Goal: Navigation & Orientation: Find specific page/section

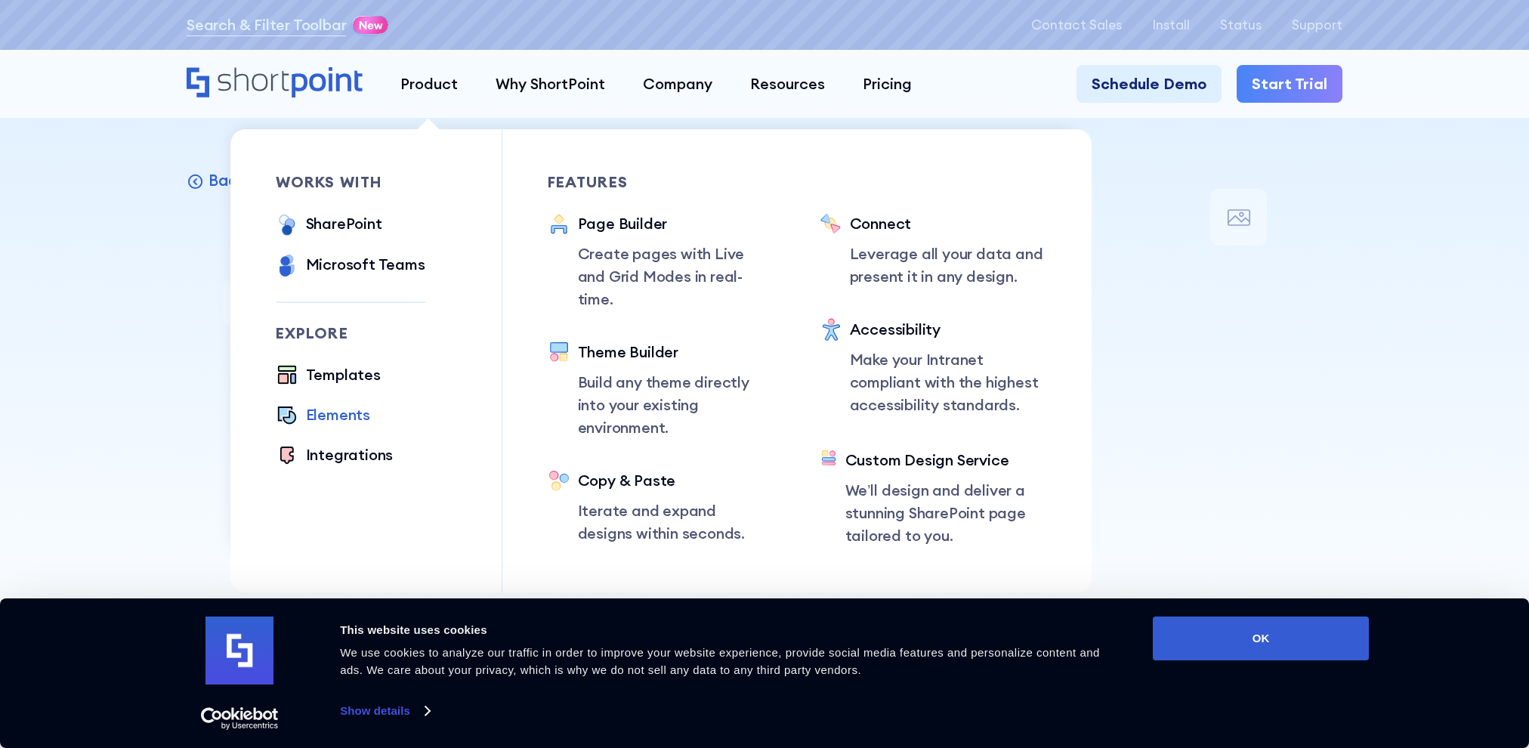
click at [331, 416] on div "Elements" at bounding box center [338, 414] width 64 height 23
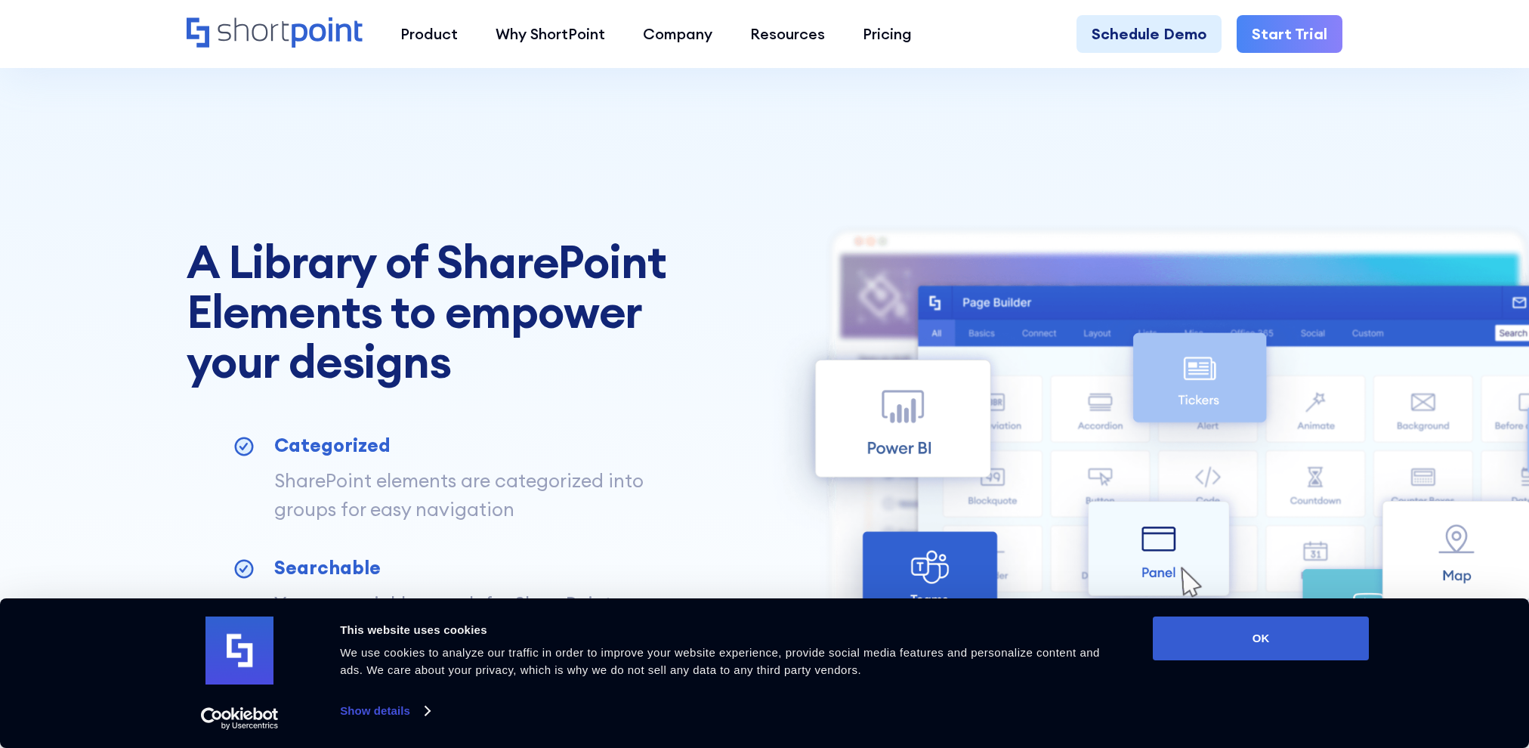
scroll to position [529, 0]
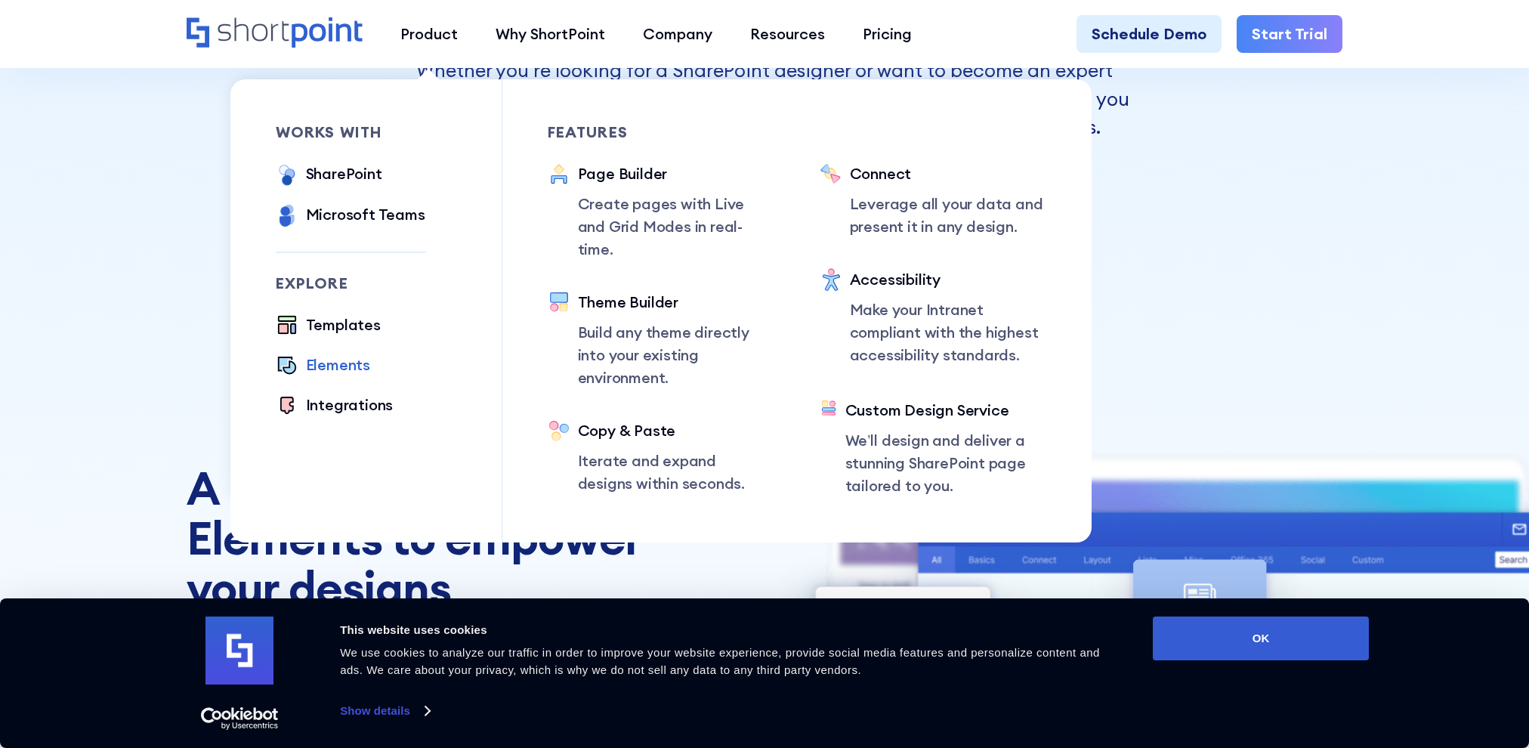
click at [341, 369] on div "Elements" at bounding box center [338, 365] width 64 height 23
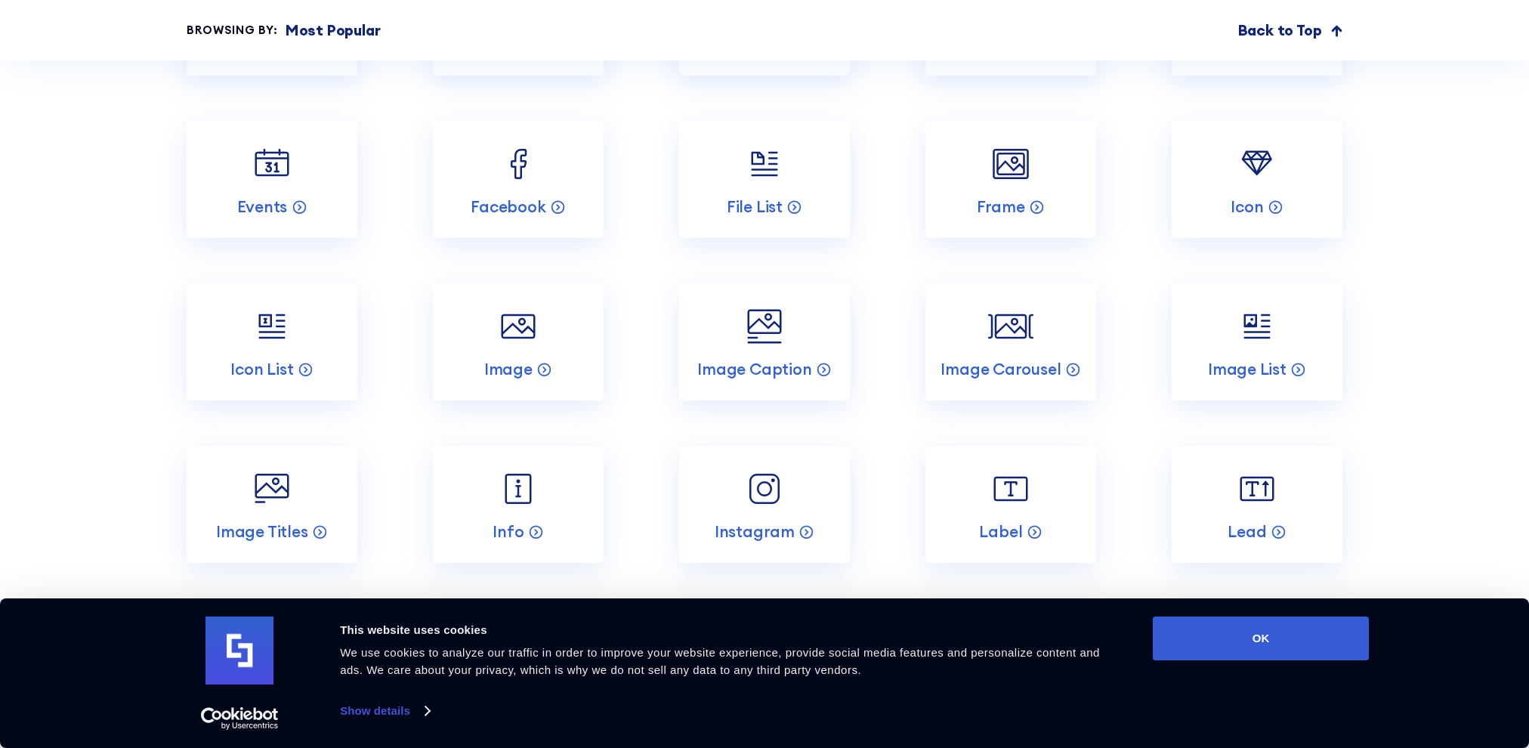
scroll to position [2509, 0]
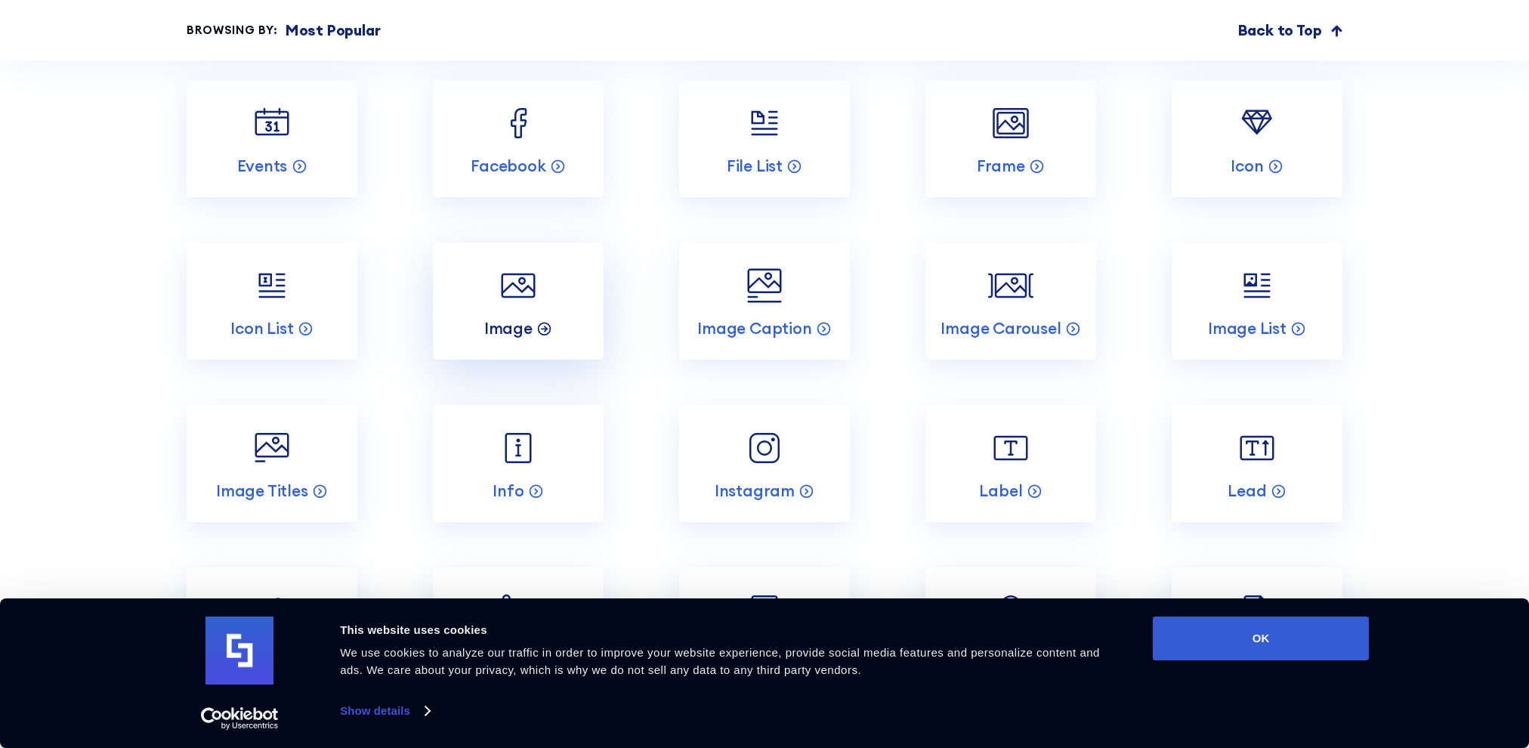
click at [509, 326] on p "Image" at bounding box center [508, 328] width 48 height 20
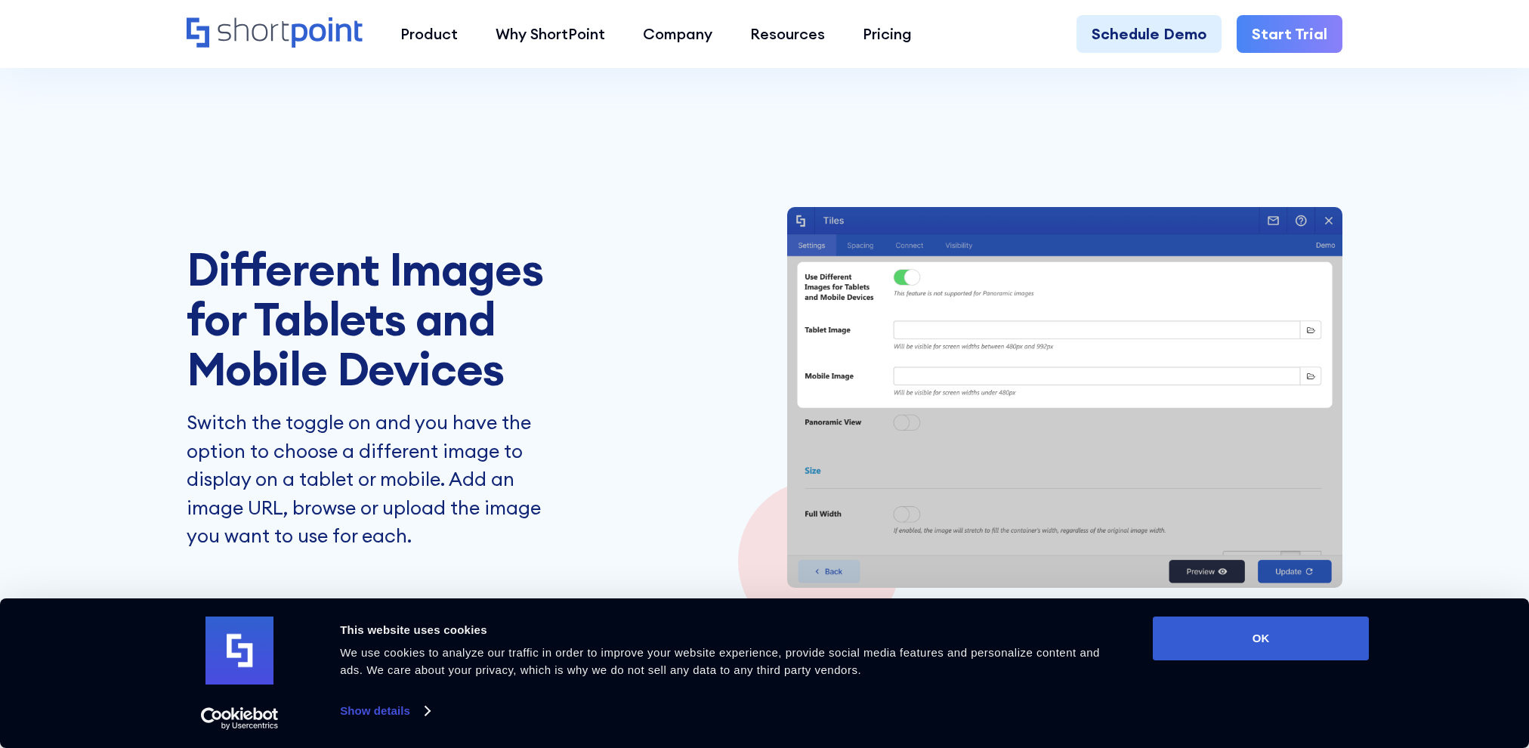
scroll to position [4230, 0]
